Goal: Transaction & Acquisition: Purchase product/service

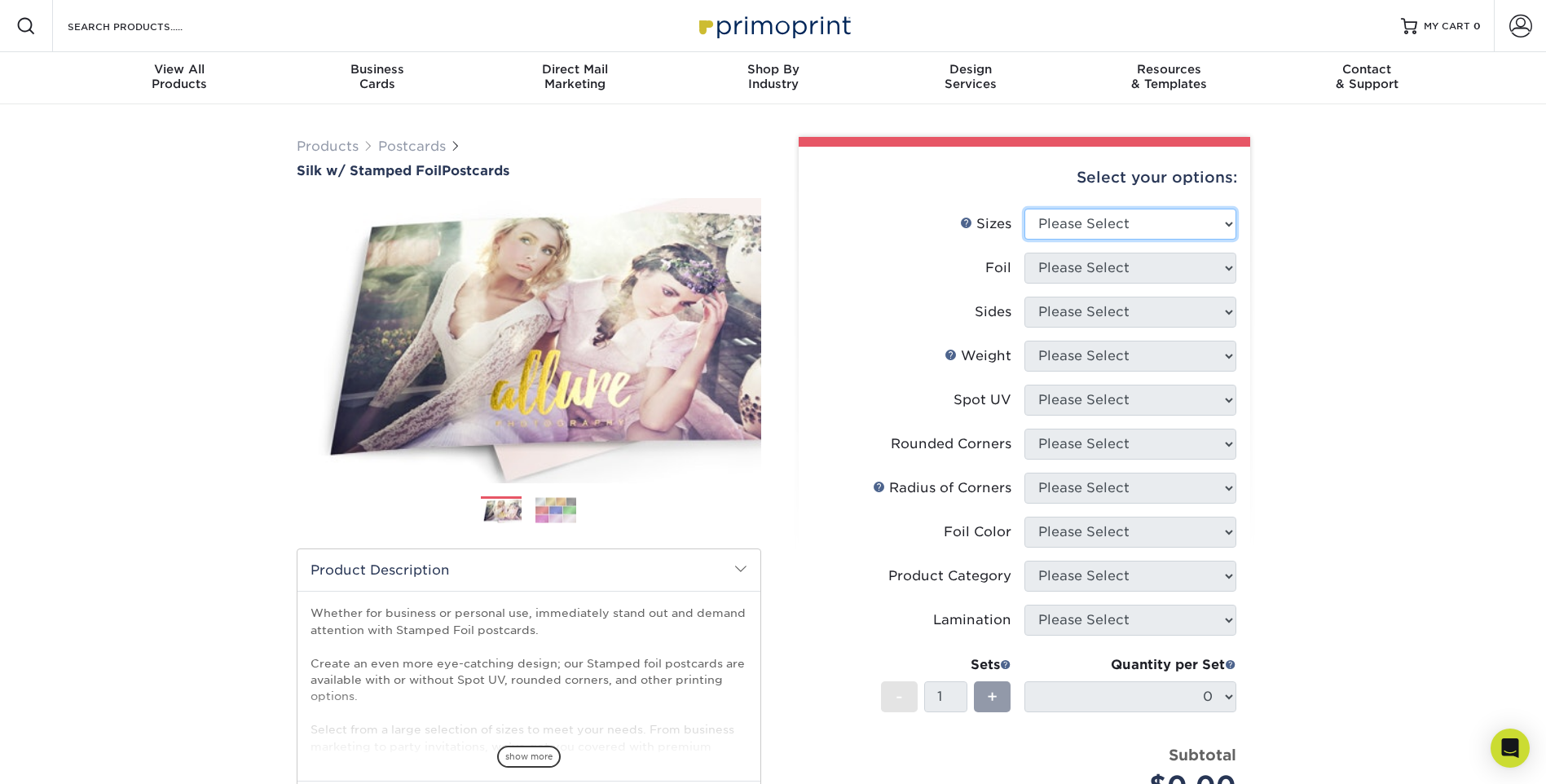
click at [1086, 230] on select "Please Select 3" x 5" 4" x 6" 4.25" x 5.5" 4.25" x 6" 5" x 7"" at bounding box center [1130, 223] width 211 height 31
select select "5.00x7.00"
click at [1025, 208] on select "Please Select 3" x 5" 4" x 6" 4.25" x 5.5" 4.25" x 6" 5" x 7"" at bounding box center [1130, 223] width 211 height 31
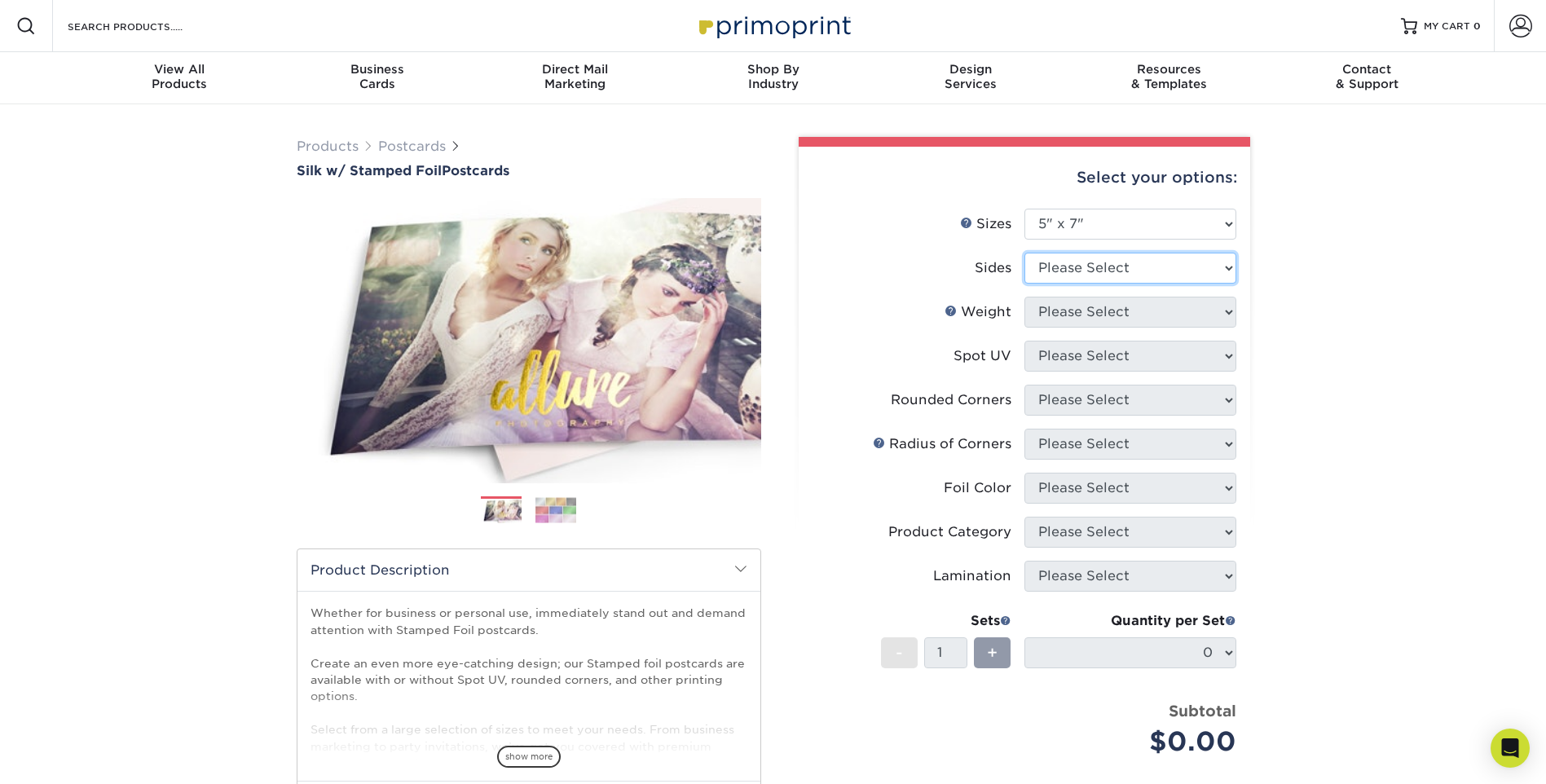
click at [1068, 277] on select "Please Select Print Both Sides - Foil Both Sides Print Both Sides - Foil Front …" at bounding box center [1130, 267] width 211 height 31
select select "e9e9dfb3-fba1-4d60-972c-fd9ca5904d33"
click at [1025, 252] on select "Please Select Print Both Sides - Foil Both Sides Print Both Sides - Foil Front …" at bounding box center [1130, 267] width 211 height 31
click at [1322, 326] on div "Products Postcards Silk w/ Stamped Foil Postcards Previous Next 500 $" at bounding box center [773, 553] width 1546 height 898
click at [167, 290] on div "Products Postcards Silk w/ Stamped Foil Postcards Previous Next 500 $" at bounding box center [773, 553] width 1546 height 898
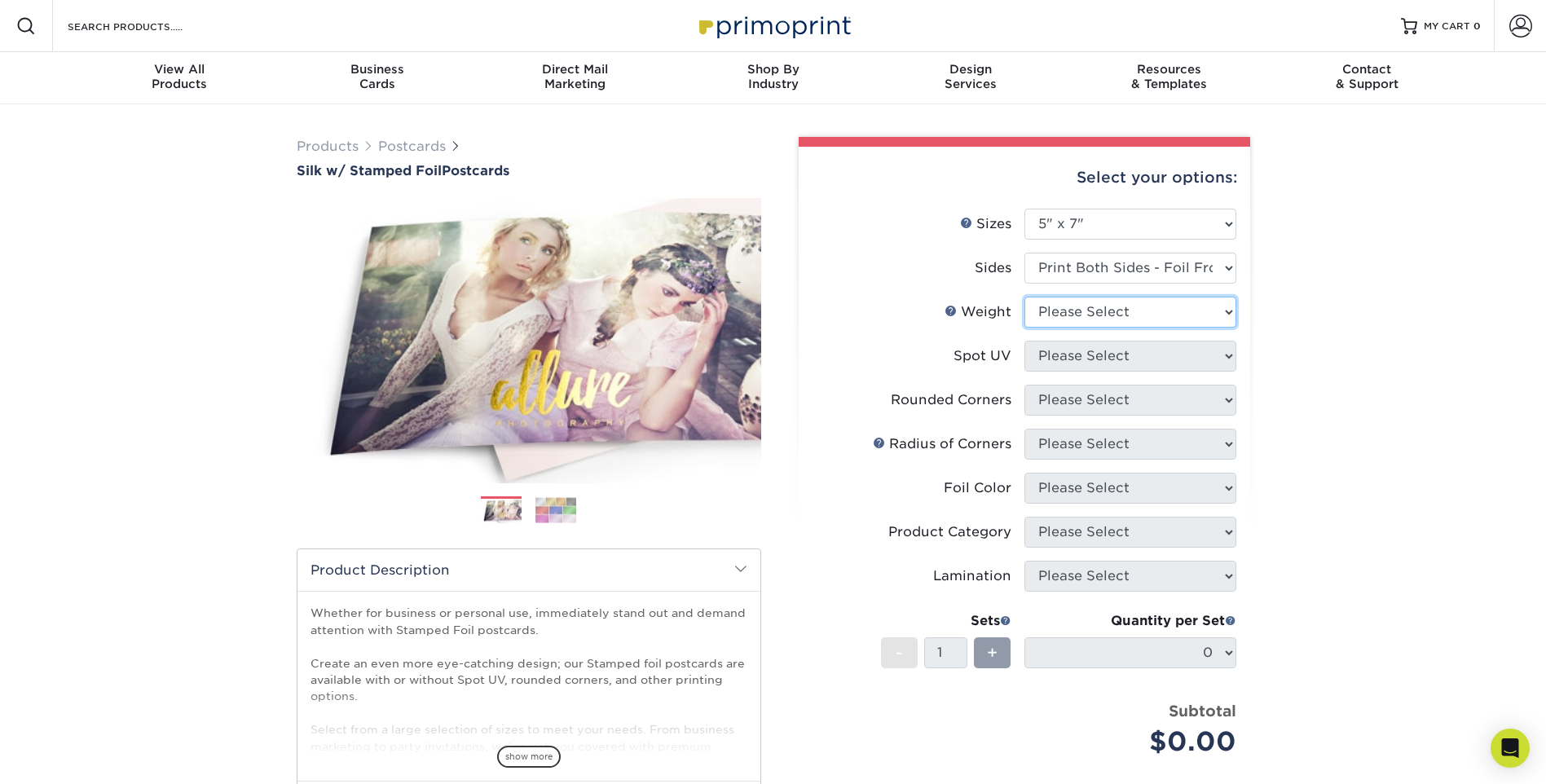
click at [1120, 299] on select "Please Select 16PT" at bounding box center [1130, 312] width 211 height 31
select select "16PT"
click at [1025, 297] on select "Please Select 16PT" at bounding box center [1130, 312] width 211 height 31
click at [1114, 354] on select "Please Select No Spot UV Front and Back (Both Sides) Front Only Back Only" at bounding box center [1130, 355] width 211 height 31
select select "1"
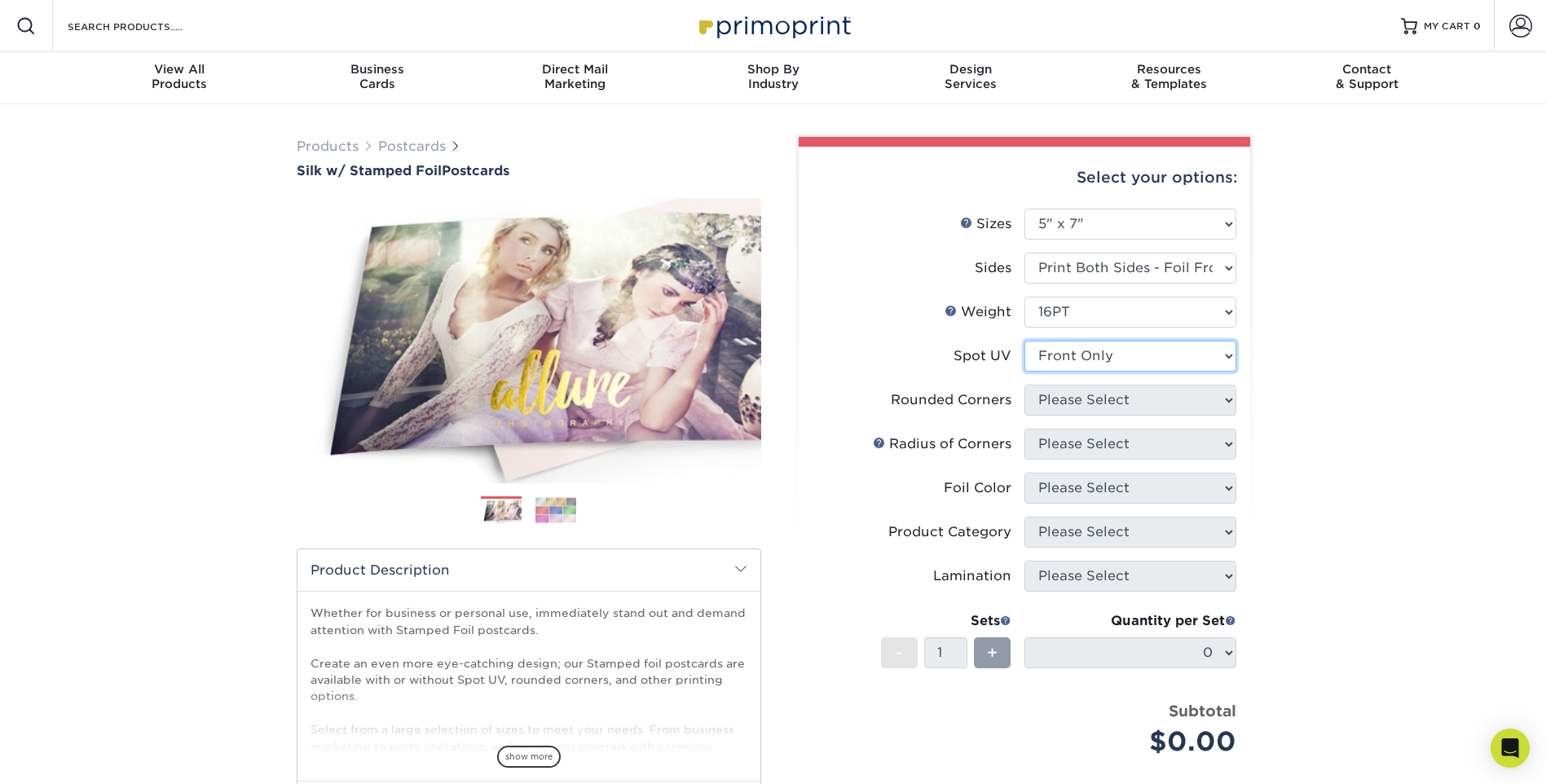
click at [1025, 340] on select "Please Select No Spot UV Front and Back (Both Sides) Front Only Back Only" at bounding box center [1130, 355] width 211 height 31
click at [1085, 406] on select "Please Select Yes - Round 4 Corners No" at bounding box center [1130, 399] width 211 height 31
select select "0"
click at [1025, 384] on select "Please Select Yes - Round 4 Corners No" at bounding box center [1130, 399] width 211 height 31
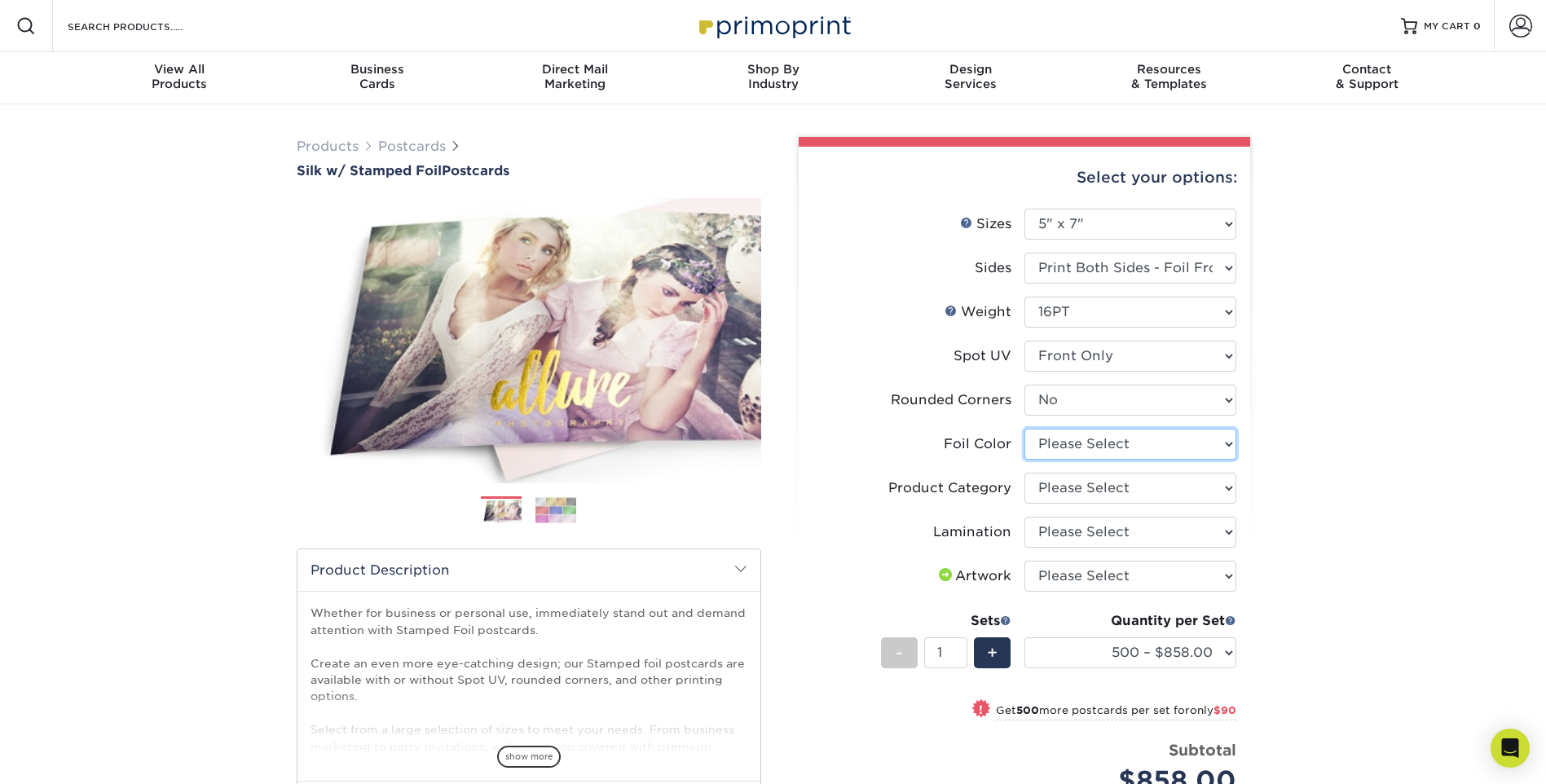
click at [1080, 451] on select "Please Select Silver Foil Black Foil Blue Foil Copper Foil Gold Foil Red Foil R…" at bounding box center [1130, 444] width 211 height 31
select select "f6b57705-51a7-4c3f-af19-88f31284f15c"
click at [1025, 429] on select "Please Select Silver Foil Black Foil Blue Foil Copper Foil Gold Foil Red Foil R…" at bounding box center [1130, 444] width 211 height 31
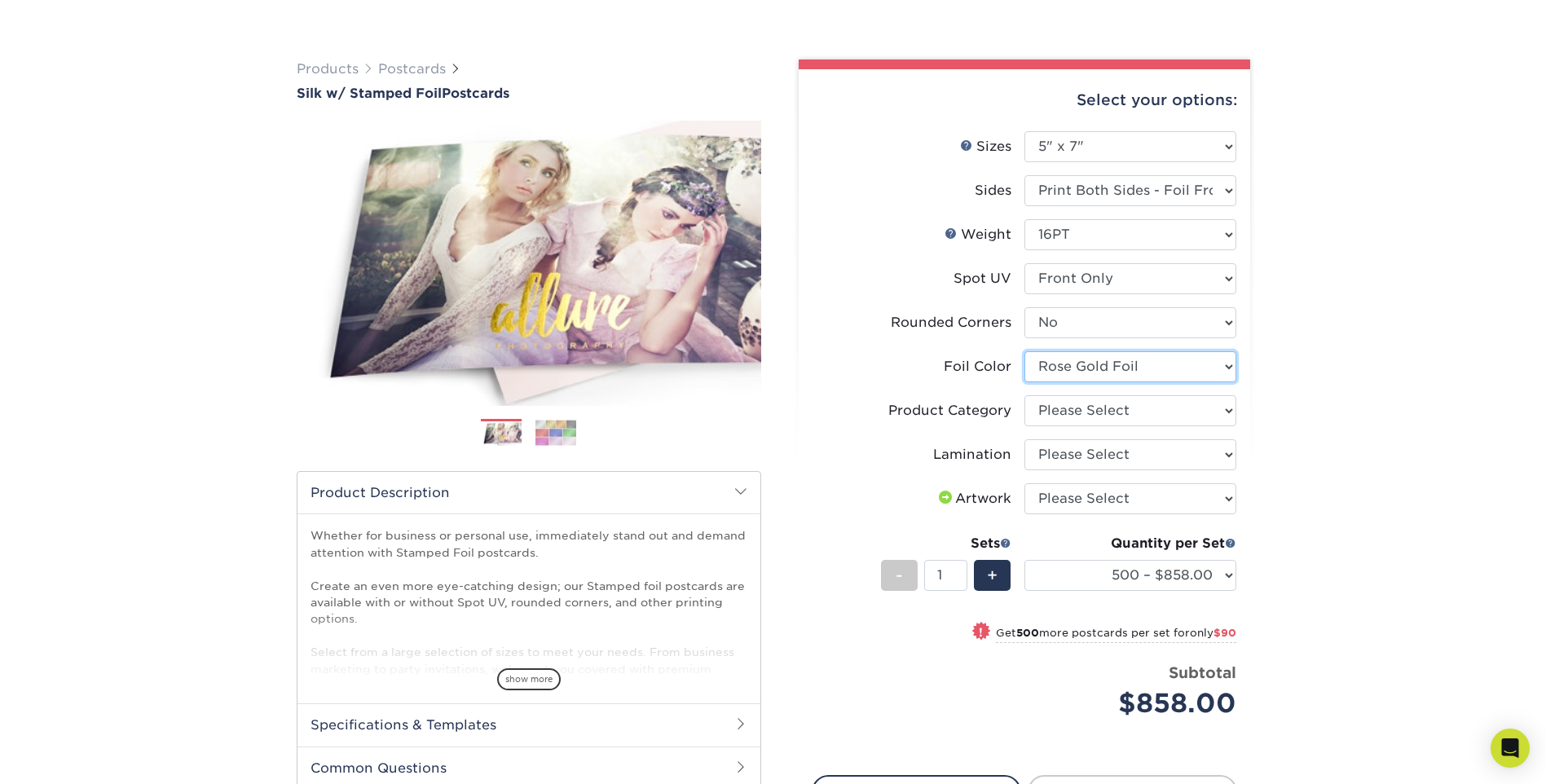
scroll to position [163, 0]
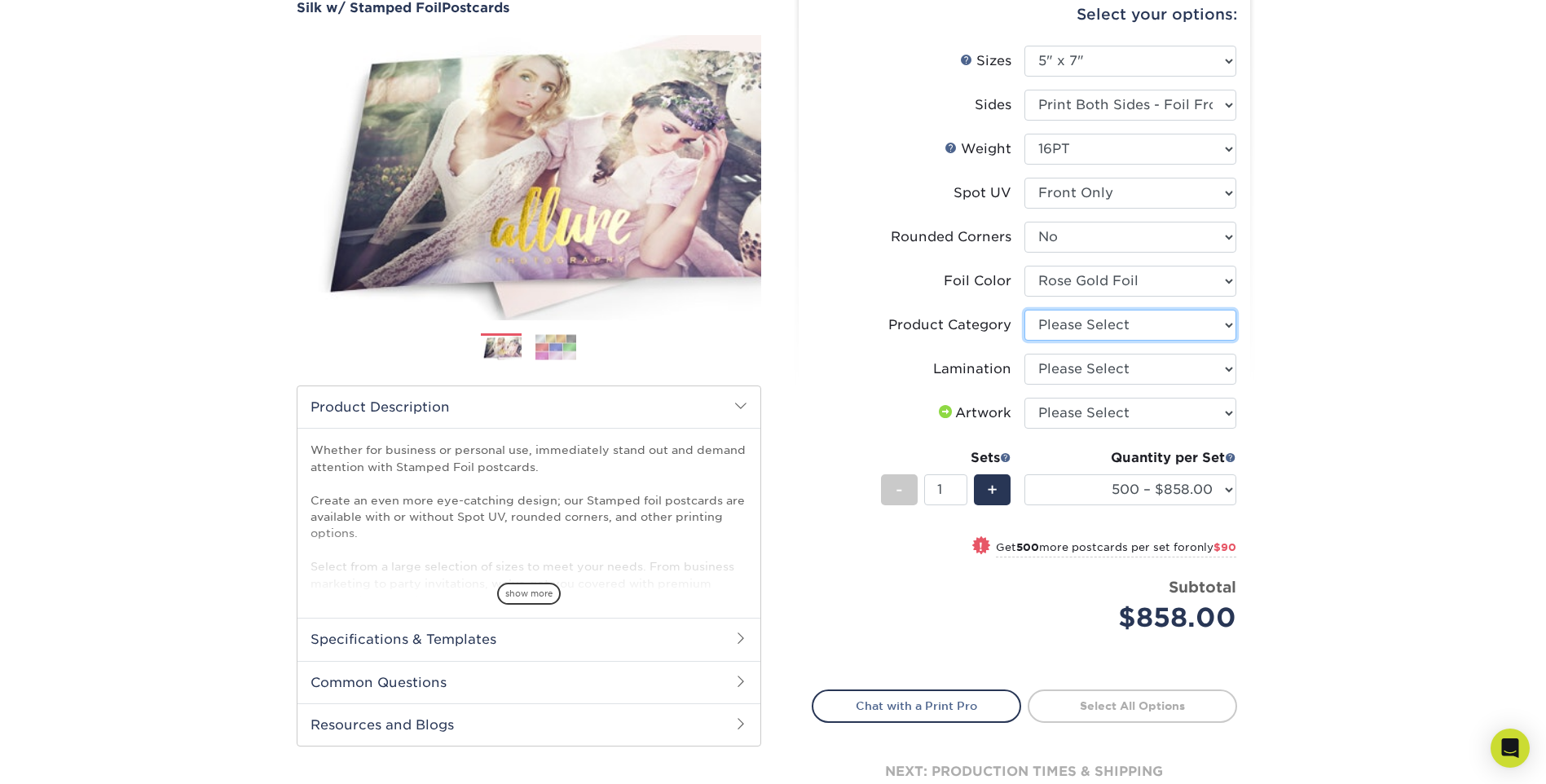
click at [1136, 329] on select "Please Select Postcards" at bounding box center [1130, 325] width 211 height 31
select select "9b7272e0-d6c8-4c3c-8e97-d3a1bcdab858"
click at [1025, 310] on select "Please Select Postcards" at bounding box center [1130, 325] width 211 height 31
click at [1100, 372] on select "Please Select Silk" at bounding box center [1130, 368] width 211 height 31
select select "ccacb42f-45f7-42d3-bbd3-7c8421cf37f0"
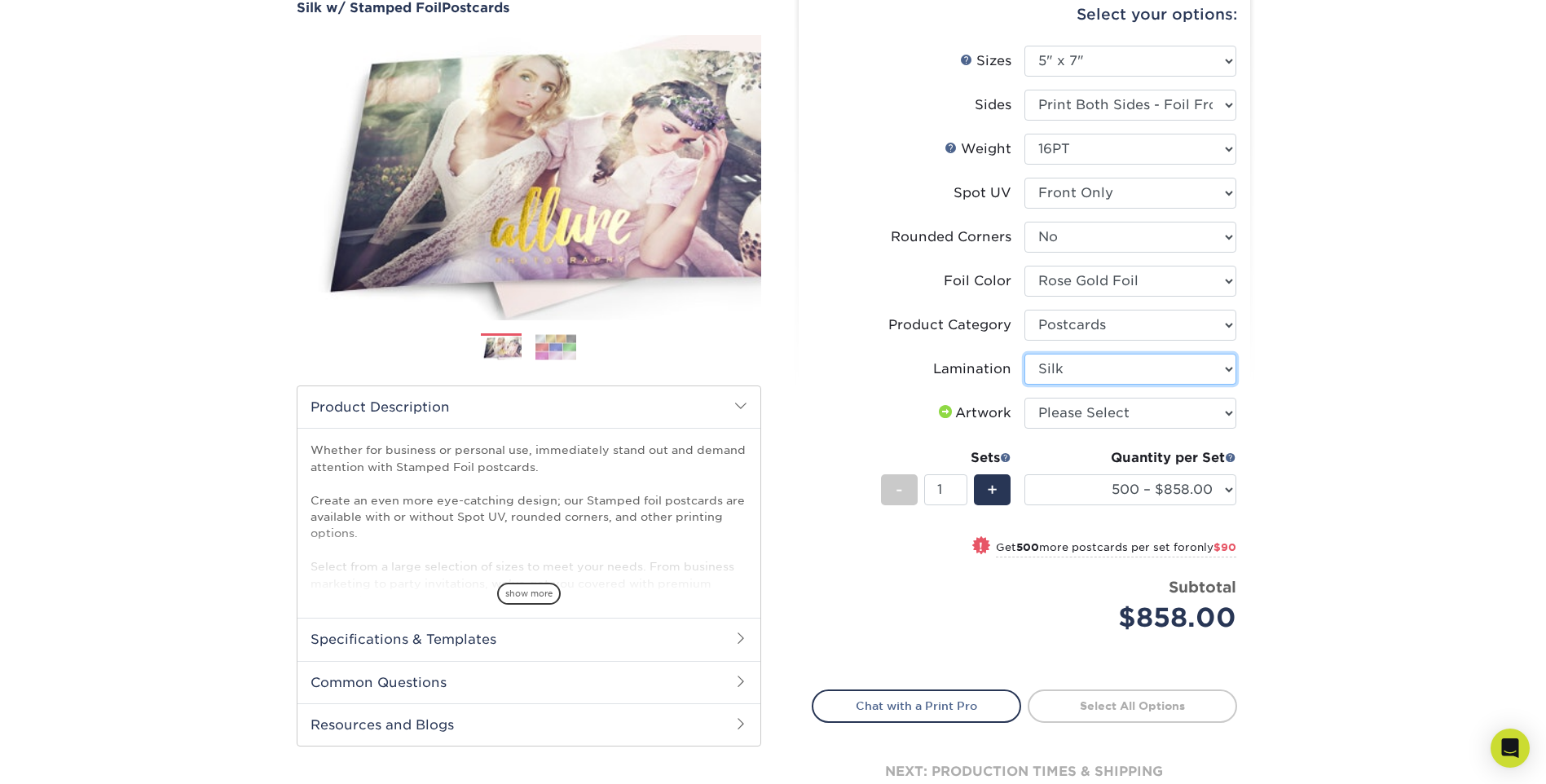
click at [1025, 353] on select "Please Select Silk" at bounding box center [1130, 368] width 211 height 31
click at [1102, 413] on select "Please Select I will upload files I need a design - $150" at bounding box center [1130, 413] width 211 height 31
select select "upload"
click at [1025, 398] on select "Please Select I will upload files I need a design - $150" at bounding box center [1130, 413] width 211 height 31
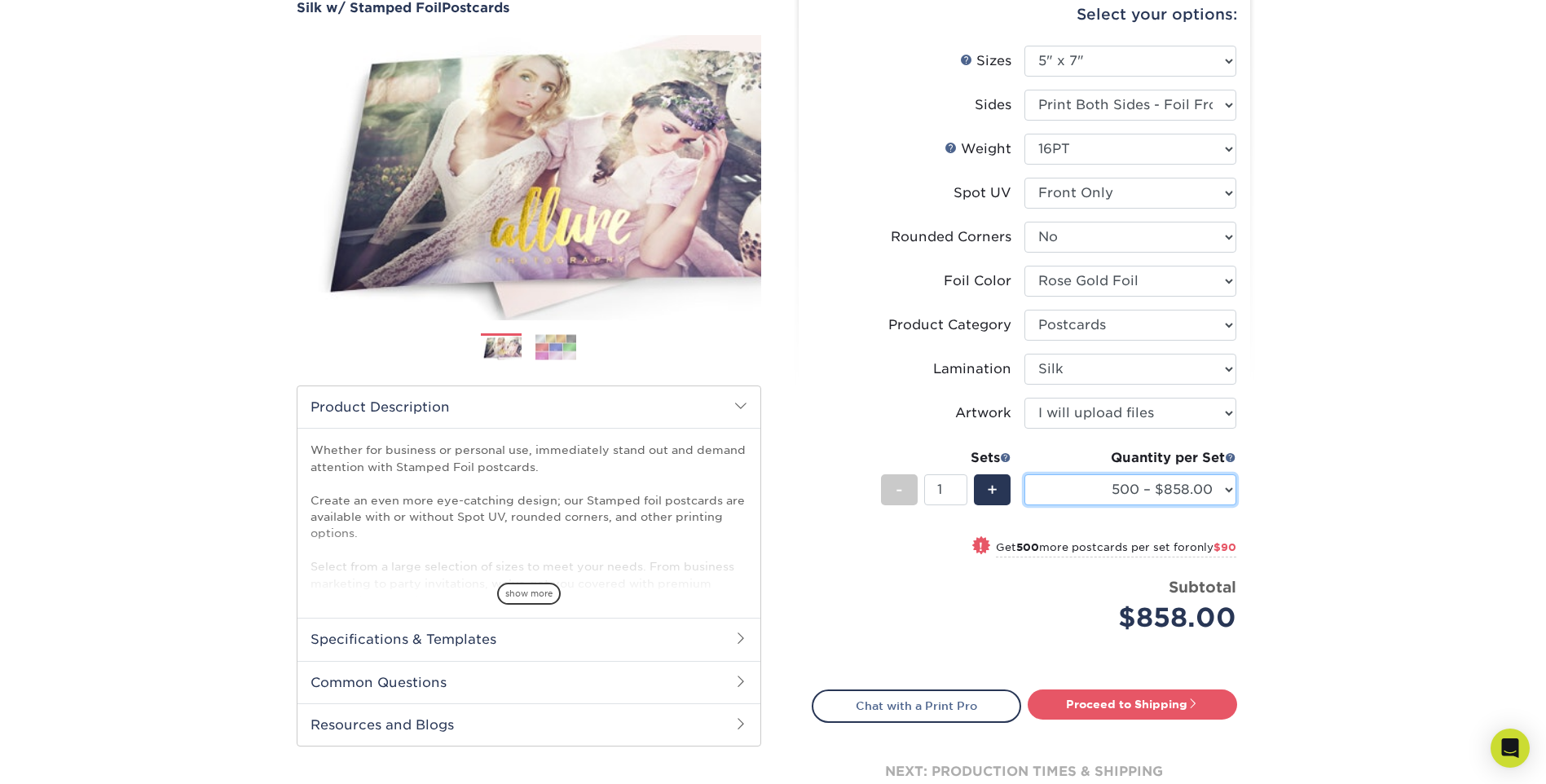
click at [1102, 500] on select "500 – $858.00 1000 – $948.00 2500 – $2255.00 5000 – $3761.00" at bounding box center [1130, 489] width 211 height 31
